Goal: Task Accomplishment & Management: Manage account settings

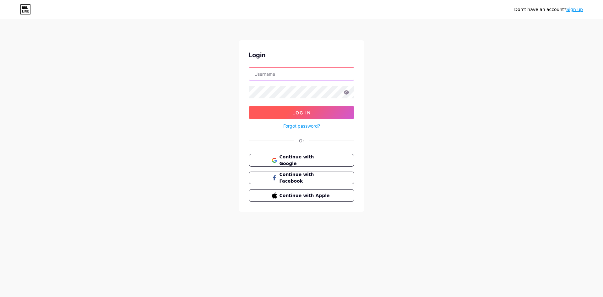
type input "[DOMAIN_NAME][EMAIL_ADDRESS][DOMAIN_NAME]"
click at [318, 113] on button "Log In" at bounding box center [302, 112] width 106 height 13
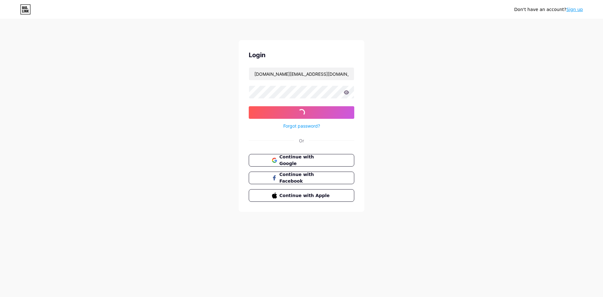
click at [347, 93] on icon at bounding box center [347, 92] width 6 height 4
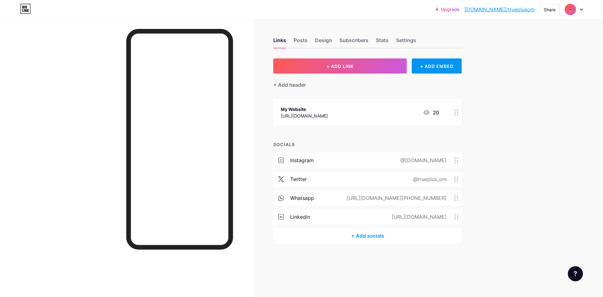
click at [370, 237] on div "+ Add socials" at bounding box center [367, 235] width 188 height 15
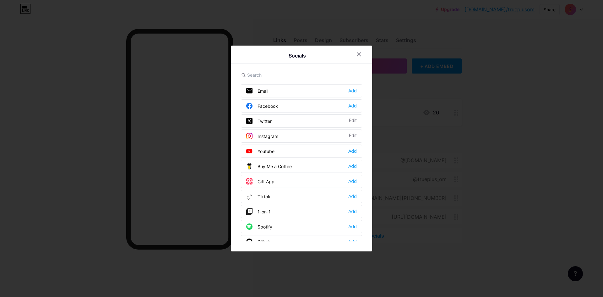
click at [353, 108] on div "Add" at bounding box center [352, 106] width 8 height 6
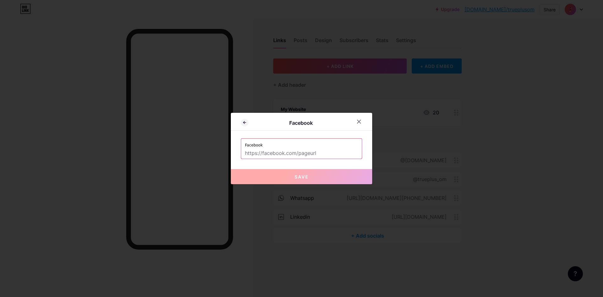
click at [323, 152] on input "text" at bounding box center [301, 153] width 113 height 11
paste input "[URL][DOMAIN_NAME]"
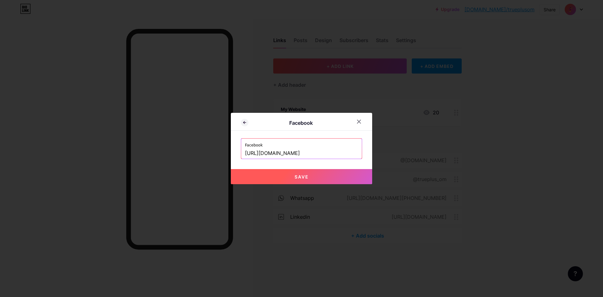
type input "[URL][DOMAIN_NAME]"
click at [311, 177] on button "Save" at bounding box center [301, 176] width 141 height 15
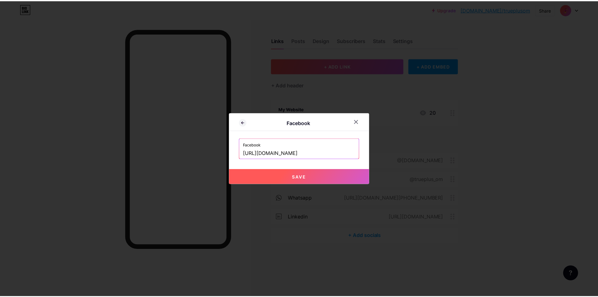
scroll to position [0, 0]
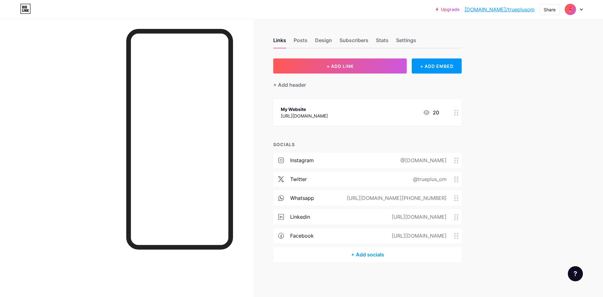
click at [428, 113] on icon at bounding box center [427, 113] width 8 height 8
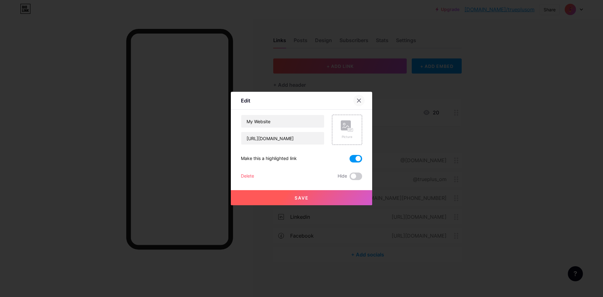
click at [359, 100] on icon at bounding box center [358, 100] width 3 height 3
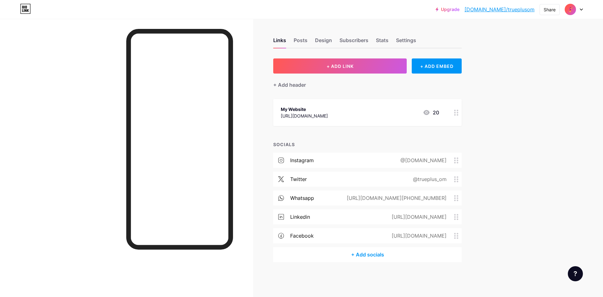
click at [516, 10] on link "[DOMAIN_NAME]/trueplusom" at bounding box center [500, 10] width 70 height 8
click at [302, 38] on div "Posts" at bounding box center [301, 41] width 14 height 11
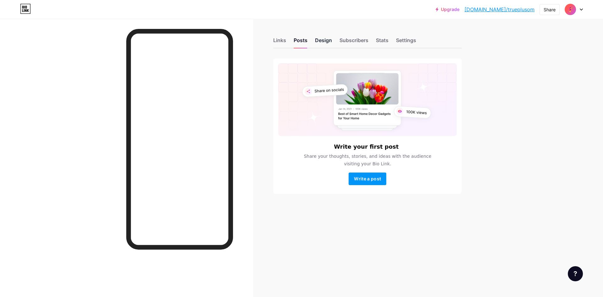
click at [325, 39] on div "Design" at bounding box center [323, 41] width 17 height 11
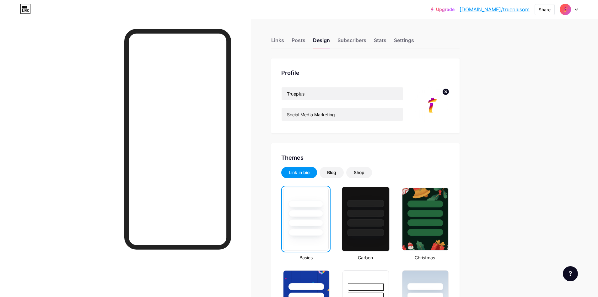
click at [372, 207] on div at bounding box center [366, 203] width 37 height 7
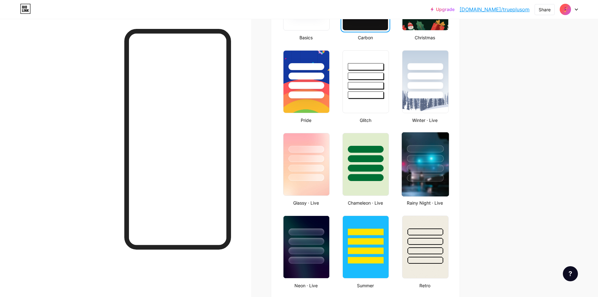
scroll to position [251, 0]
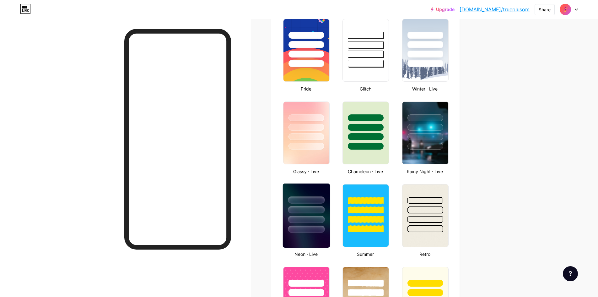
click at [301, 208] on div at bounding box center [306, 209] width 37 height 7
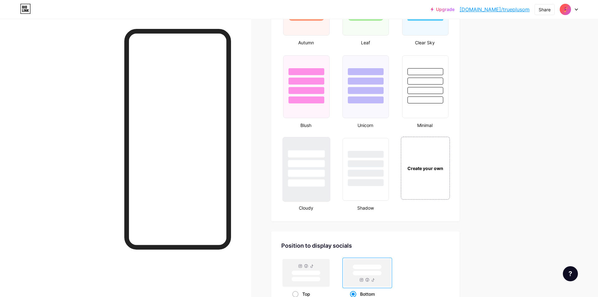
scroll to position [628, 0]
click at [308, 172] on div at bounding box center [306, 172] width 37 height 7
click at [313, 272] on rect at bounding box center [306, 272] width 29 height 5
click at [297, 297] on input "Top" at bounding box center [294, 301] width 4 height 4
radio input "true"
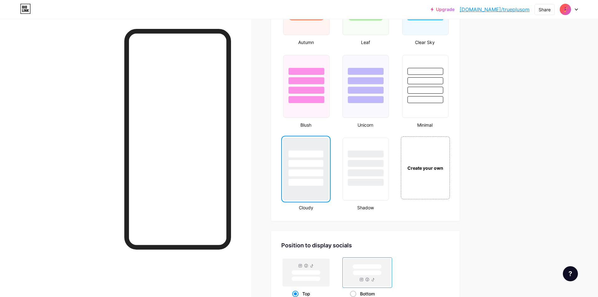
scroll to position [772, 0]
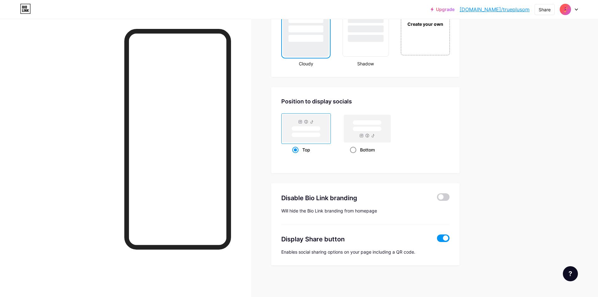
click at [367, 137] on rect at bounding box center [367, 129] width 47 height 28
click at [354, 155] on input "Bottom" at bounding box center [352, 157] width 4 height 4
radio input "true"
click at [447, 199] on span at bounding box center [443, 197] width 13 height 8
click at [437, 199] on input "checkbox" at bounding box center [437, 199] width 0 height 0
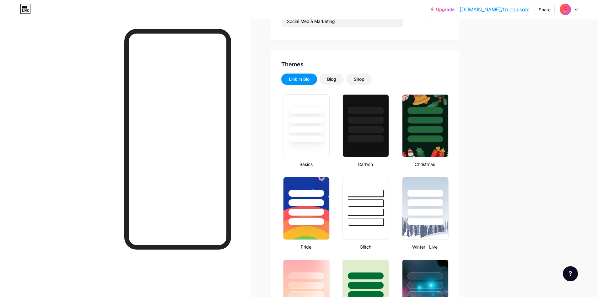
scroll to position [81, 0]
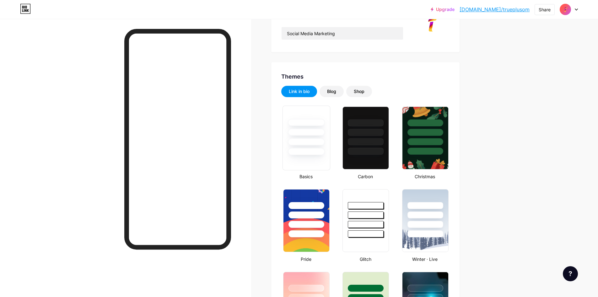
click at [315, 129] on div at bounding box center [306, 131] width 37 height 7
click at [336, 91] on div "Blog" at bounding box center [331, 91] width 9 height 6
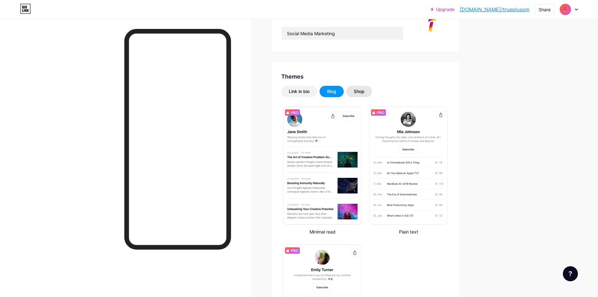
click at [364, 92] on div "Shop" at bounding box center [359, 91] width 11 height 6
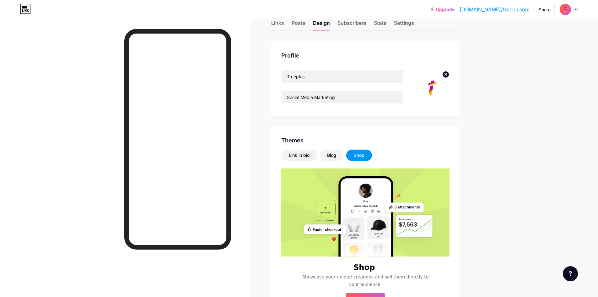
scroll to position [0, 0]
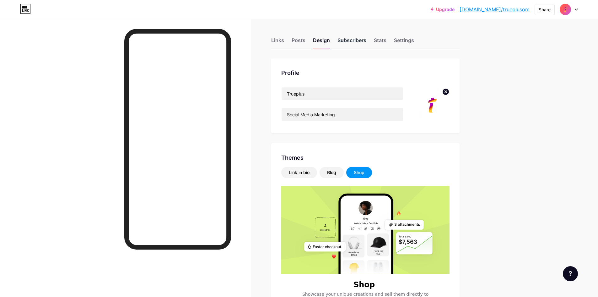
click at [354, 42] on div "Subscribers" at bounding box center [352, 41] width 29 height 11
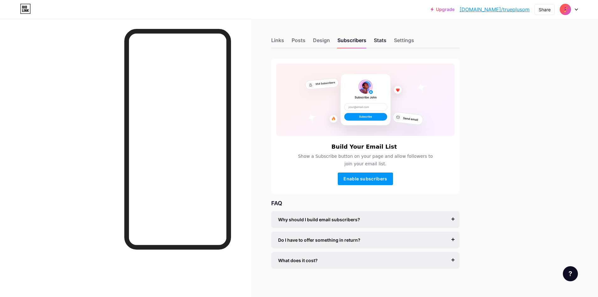
click at [385, 41] on div "Stats" at bounding box center [380, 41] width 13 height 11
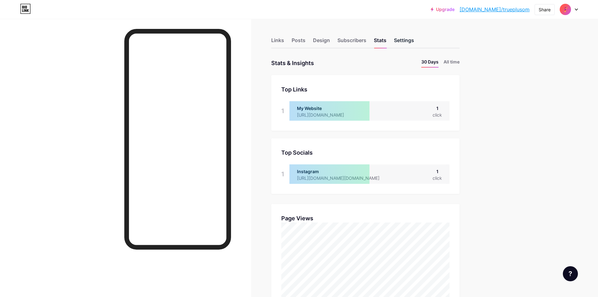
click at [408, 36] on div "Settings" at bounding box center [404, 41] width 20 height 11
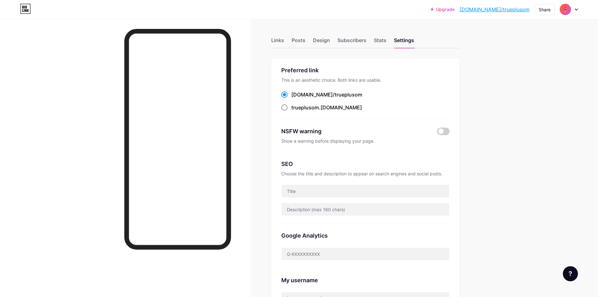
click at [319, 105] on span "trueplusom" at bounding box center [306, 107] width 28 height 6
click at [296, 111] on input "trueplusom .[DOMAIN_NAME]" at bounding box center [294, 113] width 4 height 4
radio input "true"
click at [335, 95] on span "trueplusom" at bounding box center [349, 94] width 28 height 6
click at [296, 98] on input "[DOMAIN_NAME]/ trueplusom" at bounding box center [294, 100] width 4 height 4
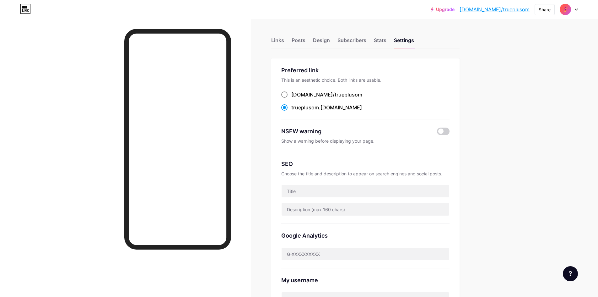
radio input "true"
click at [322, 106] on div "trueplusom .[DOMAIN_NAME]" at bounding box center [327, 108] width 71 height 8
click at [296, 111] on input "trueplusom .[DOMAIN_NAME]" at bounding box center [294, 113] width 4 height 4
radio input "true"
click at [335, 97] on span "trueplusom" at bounding box center [349, 94] width 28 height 6
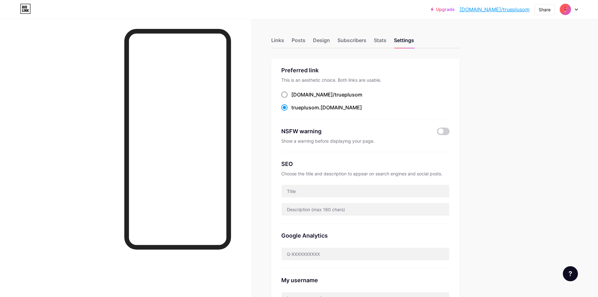
click at [296, 98] on input "[DOMAIN_NAME]/ trueplusom" at bounding box center [294, 100] width 4 height 4
radio input "true"
click at [277, 39] on div "Links" at bounding box center [277, 41] width 13 height 11
